Goal: Task Accomplishment & Management: Manage account settings

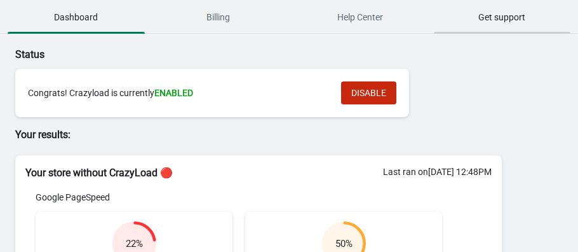
click at [486, 10] on span "Get support" at bounding box center [502, 17] width 137 height 23
click at [231, 13] on span "Billing" at bounding box center [218, 17] width 137 height 23
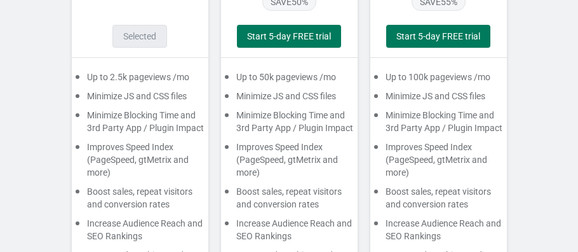
scroll to position [218, 0]
